Goal: Task Accomplishment & Management: Manage account settings

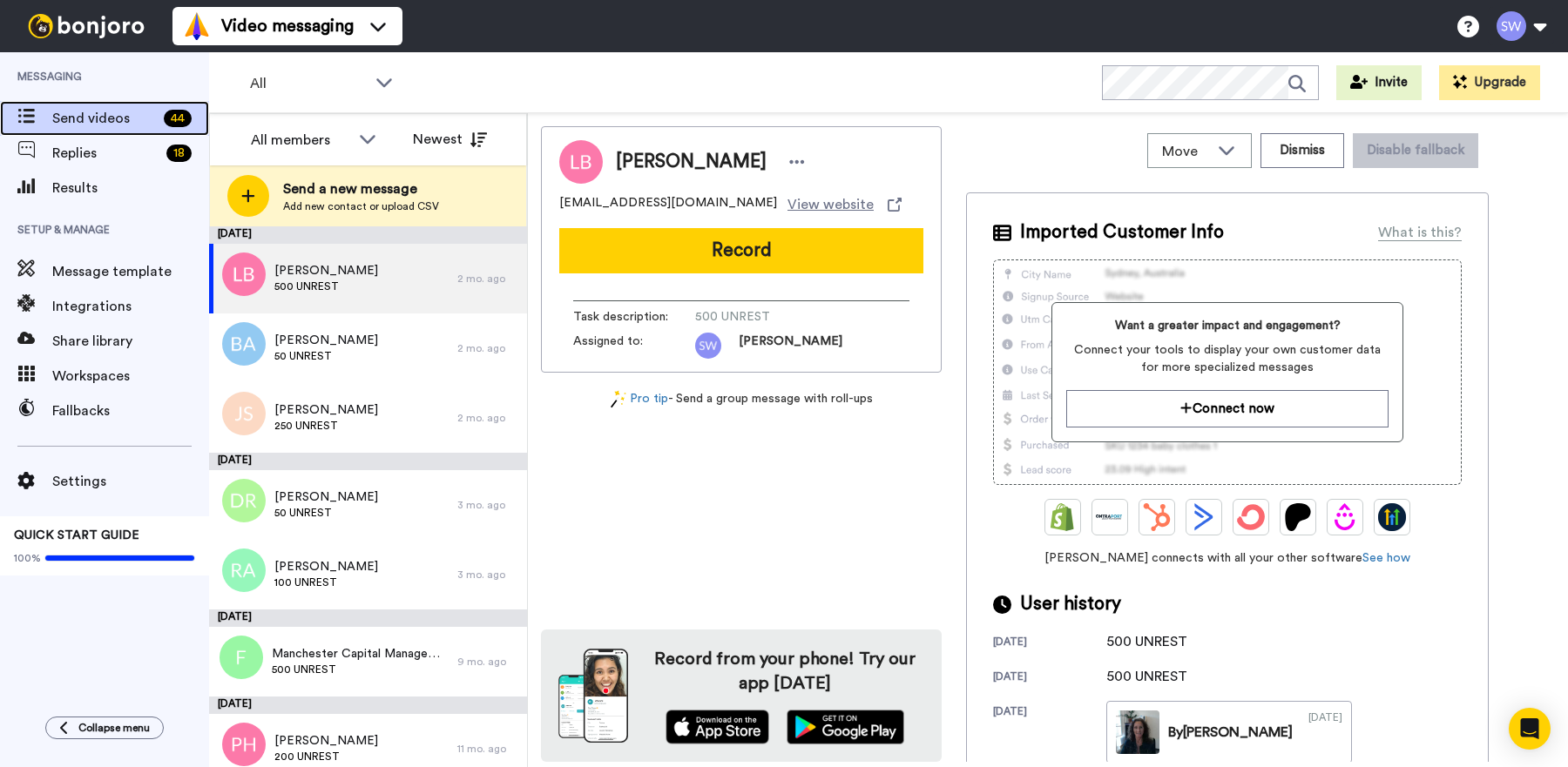
click at [110, 117] on span "Send videos" at bounding box center [104, 118] width 104 height 21
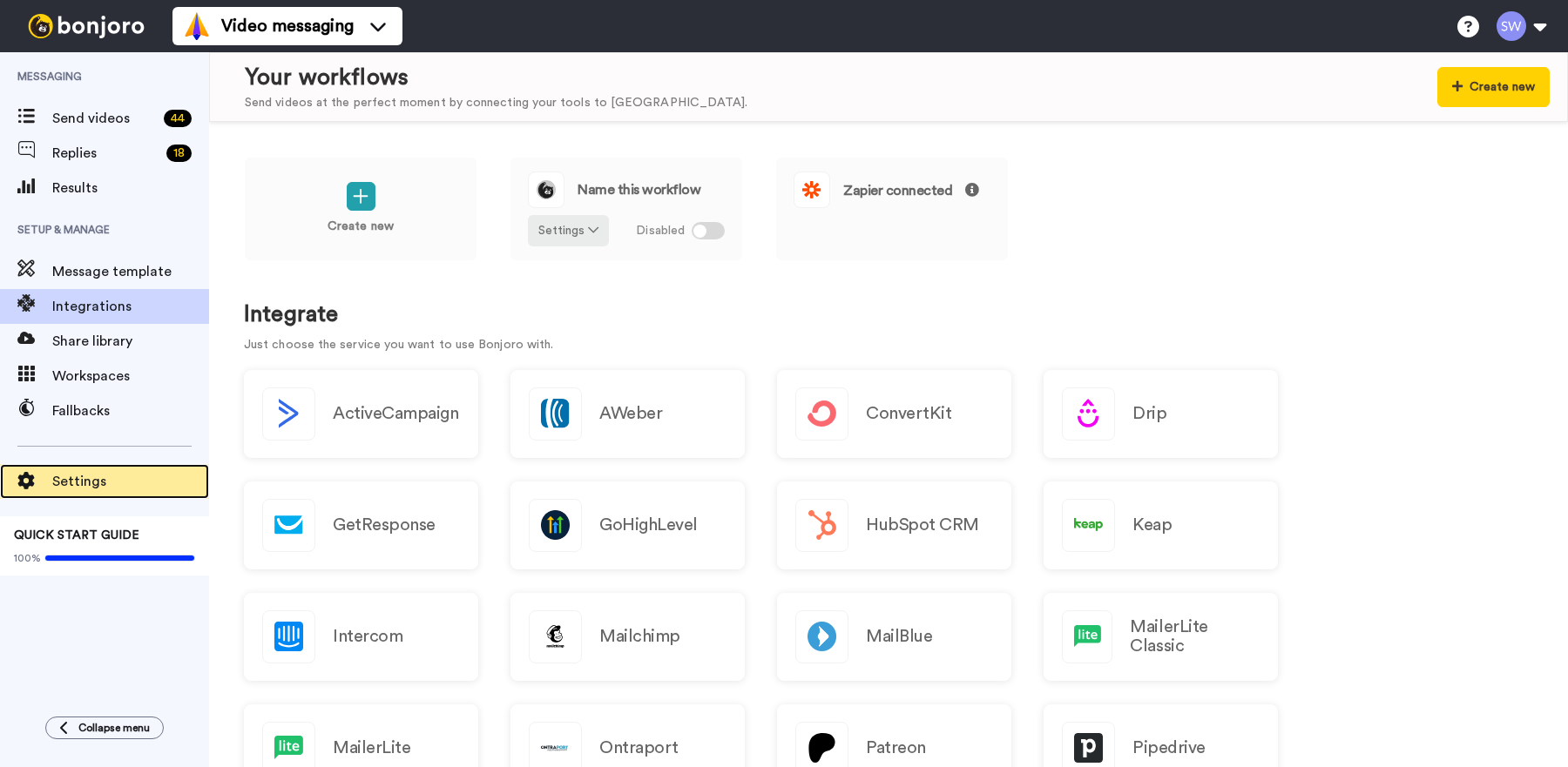
click at [99, 484] on span "Settings" at bounding box center [131, 481] width 157 height 21
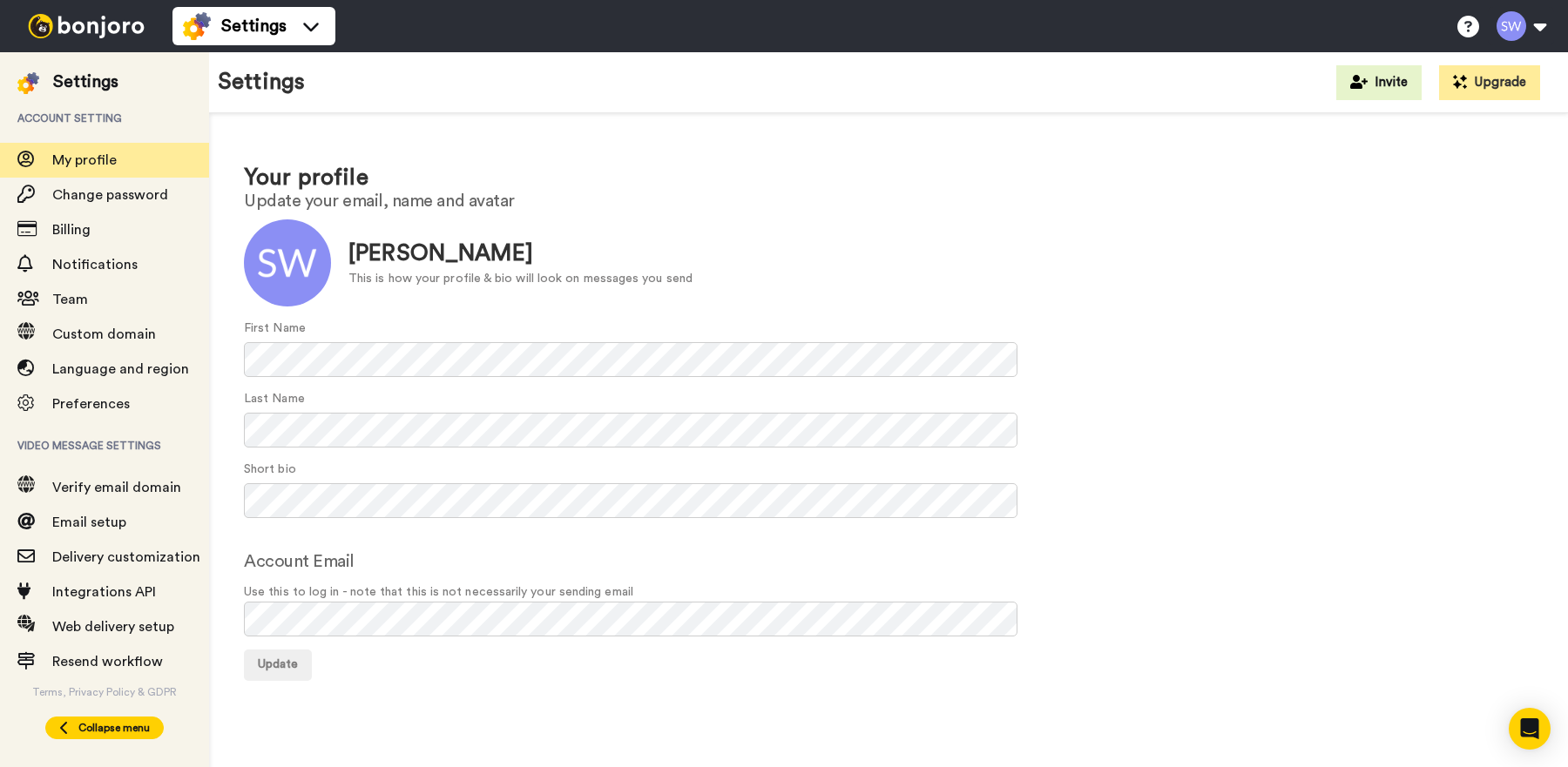
click at [105, 733] on span "Collapse menu" at bounding box center [114, 728] width 71 height 14
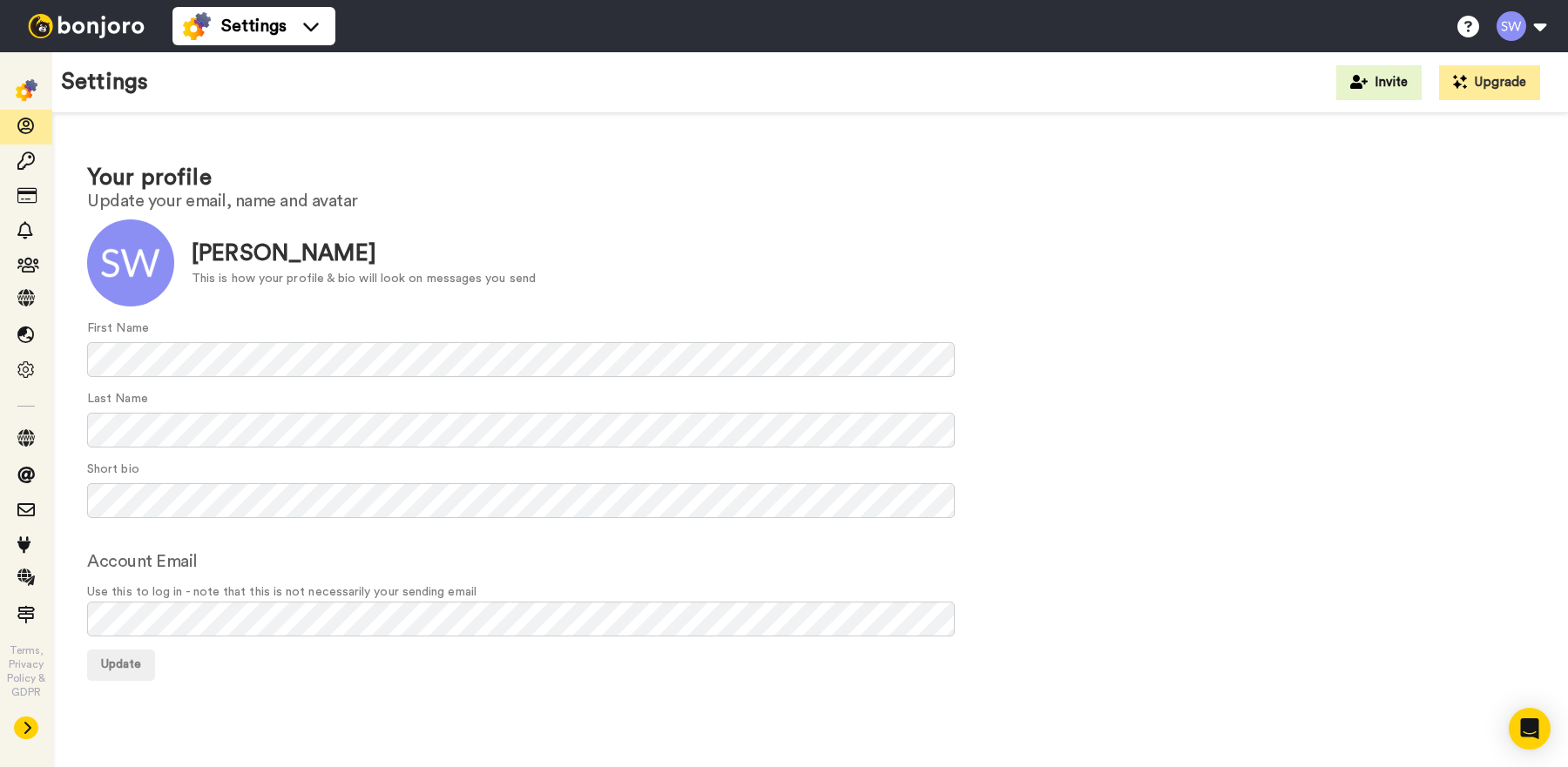
click at [106, 30] on img at bounding box center [86, 26] width 131 height 24
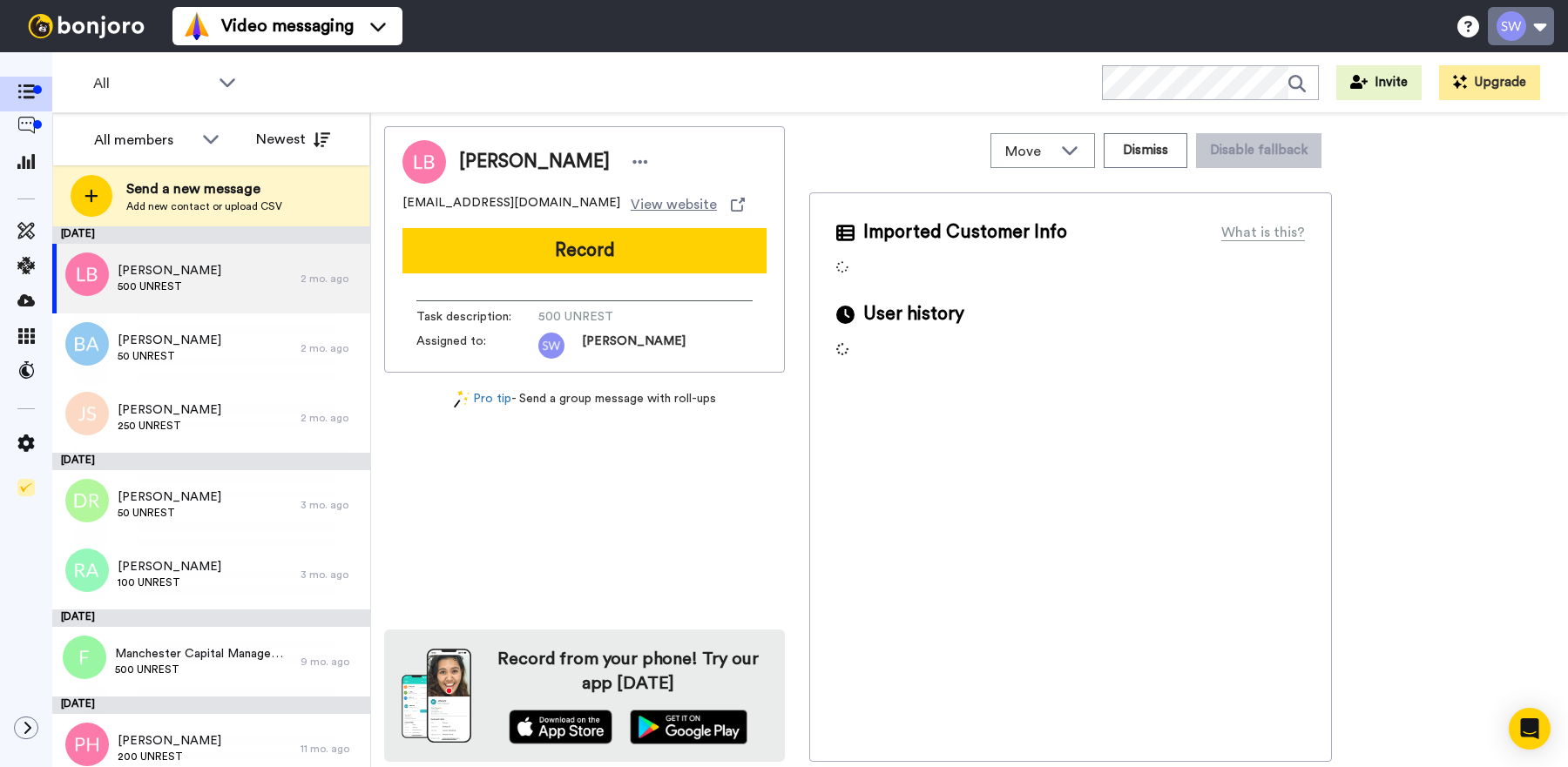
click at [1511, 30] on button at bounding box center [1520, 25] width 66 height 39
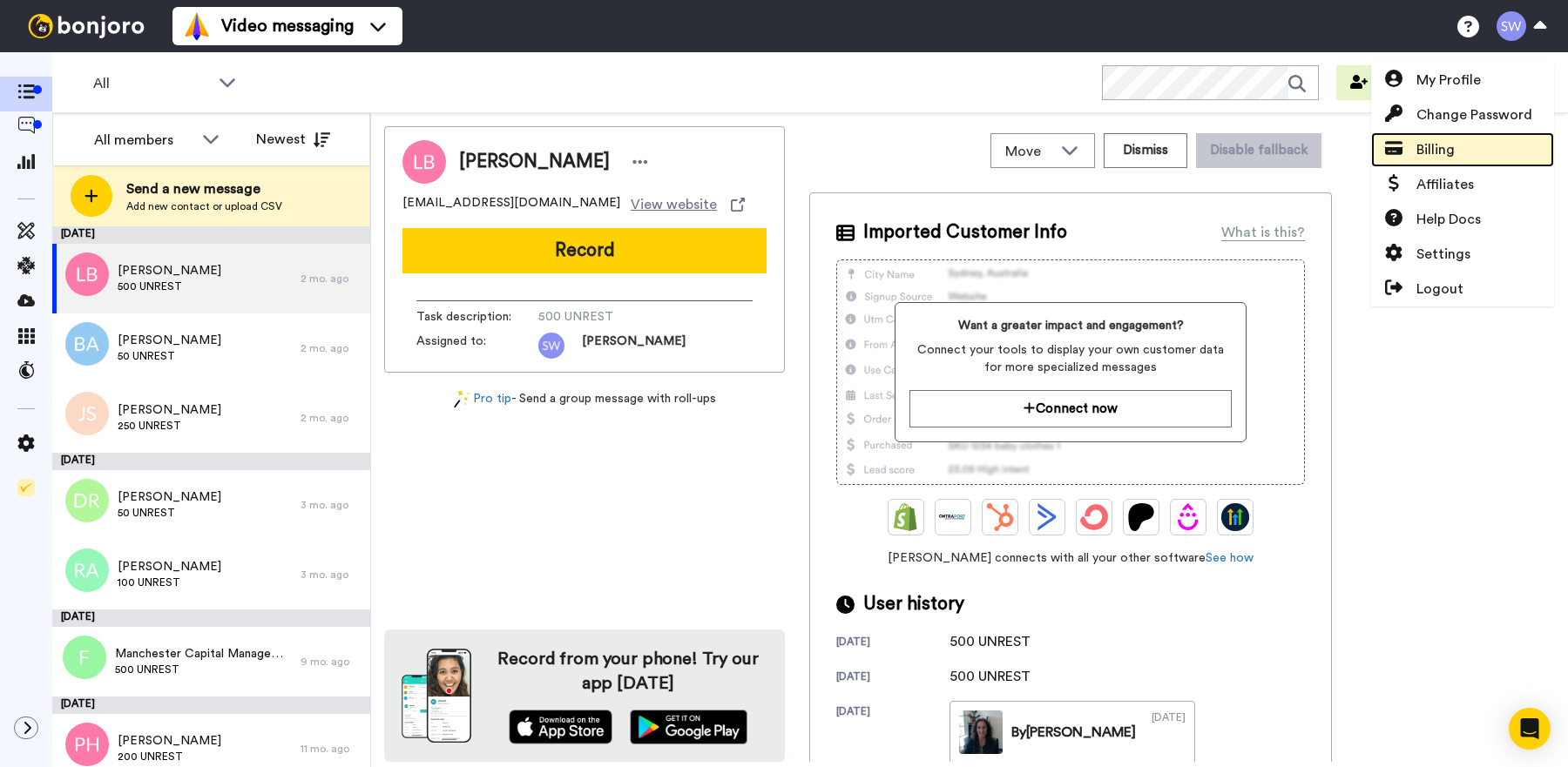
click at [1463, 143] on link "Billing" at bounding box center [1462, 149] width 183 height 35
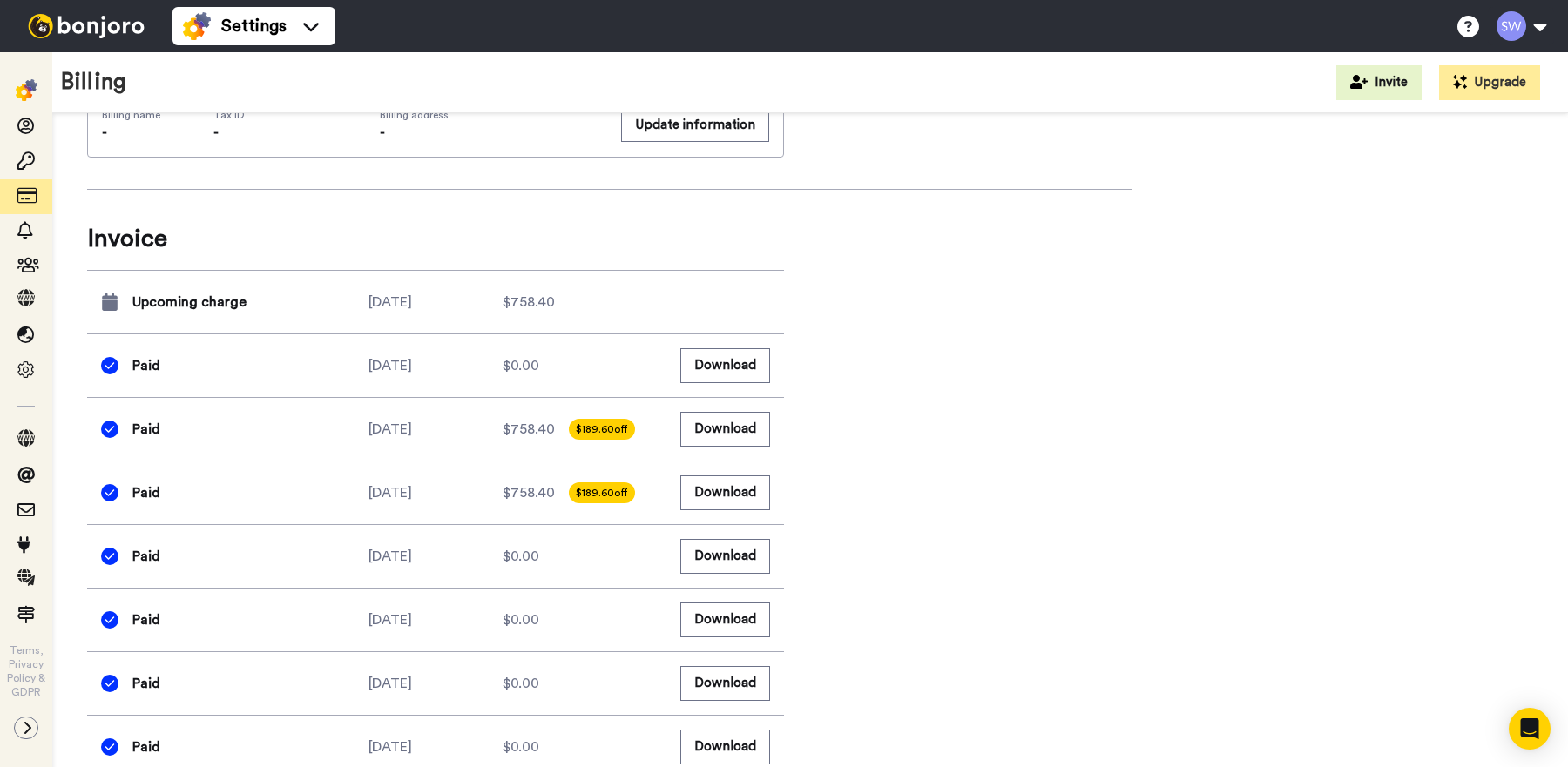
scroll to position [697, 0]
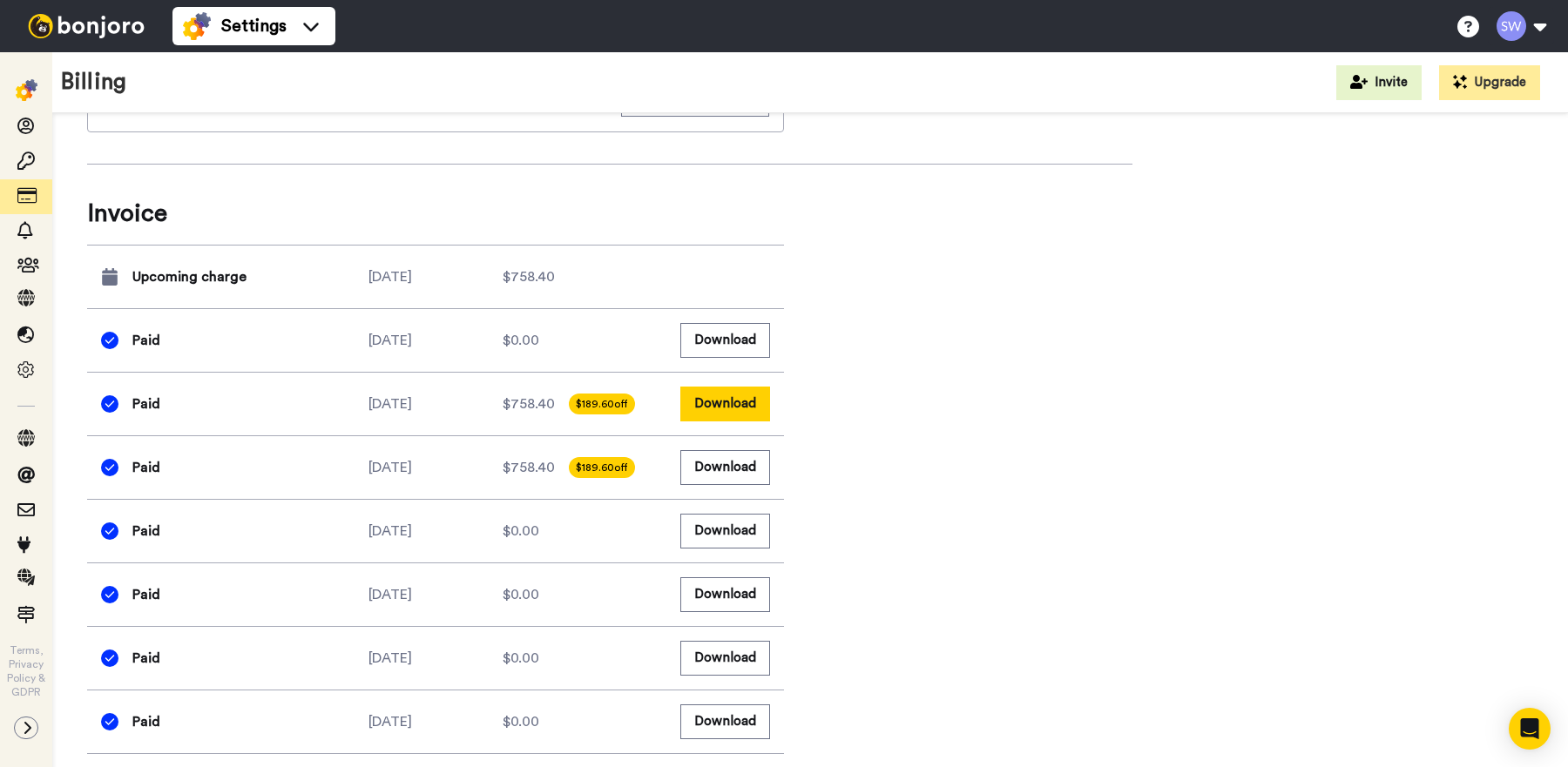
click at [723, 399] on button "Download" at bounding box center [725, 403] width 89 height 34
click at [714, 464] on button "Download" at bounding box center [725, 467] width 89 height 34
